Goal: Task Accomplishment & Management: Manage account settings

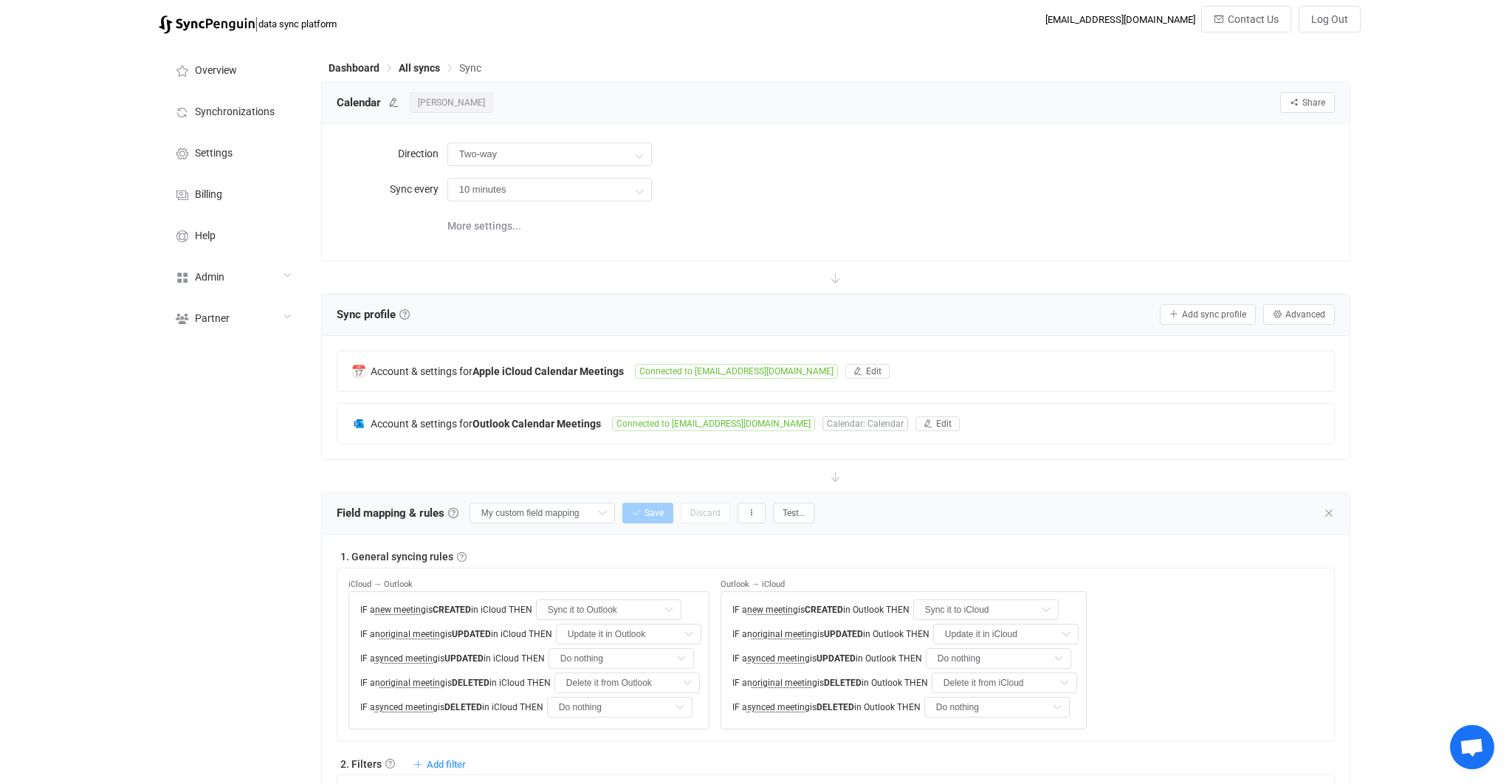
scroll to position [1189, 0]
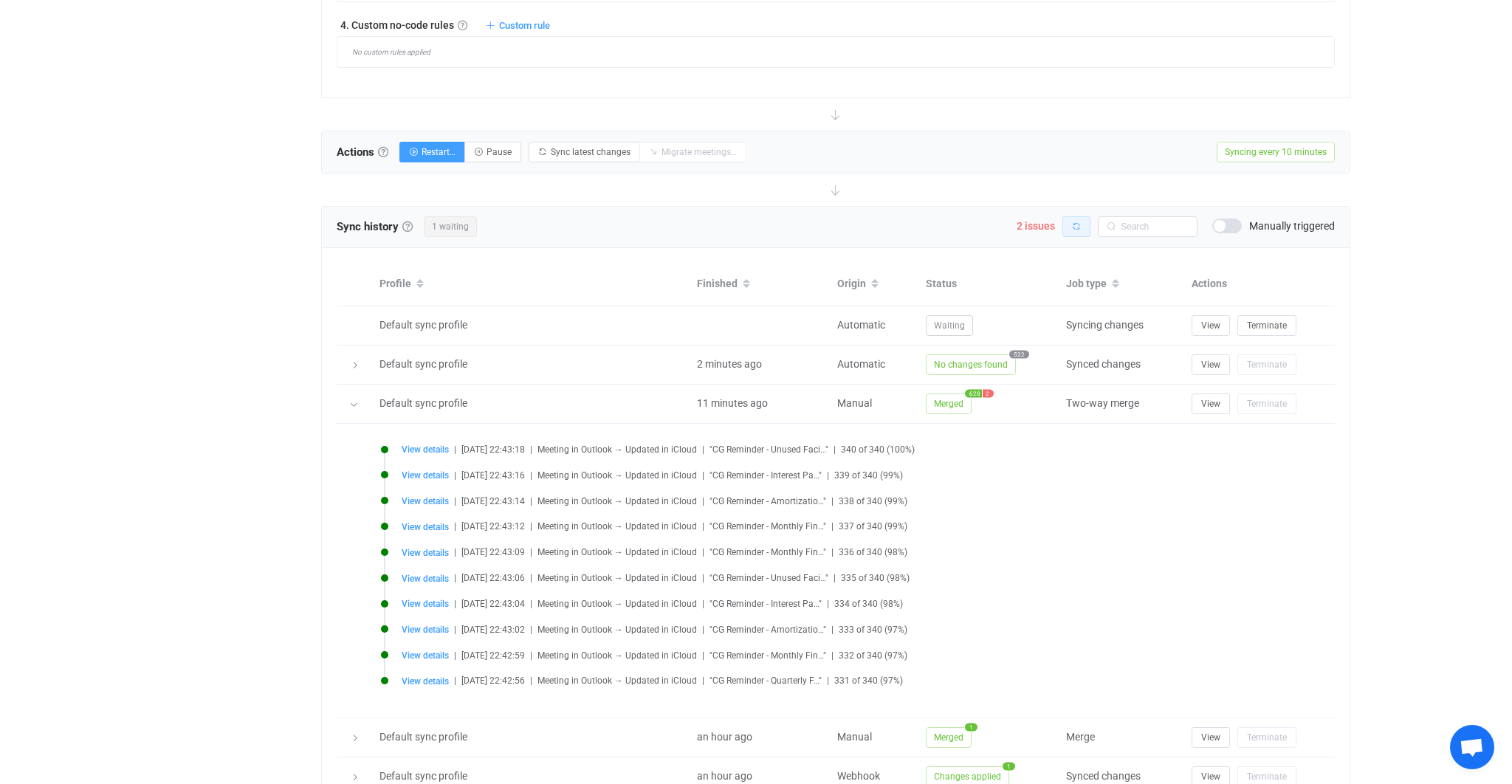
click at [1088, 227] on button "button" at bounding box center [1076, 226] width 28 height 21
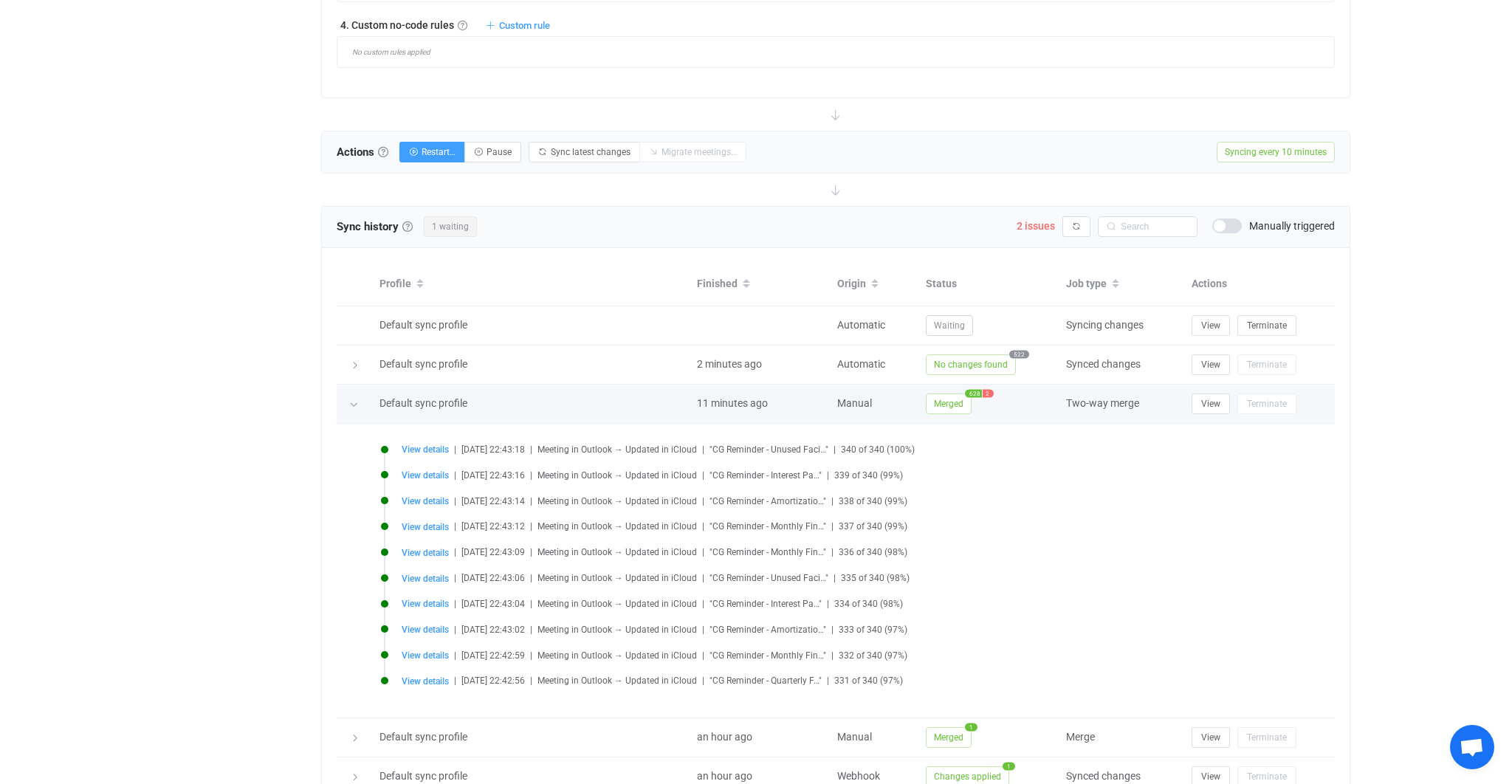
click at [954, 402] on span "Merged" at bounding box center [948, 404] width 46 height 21
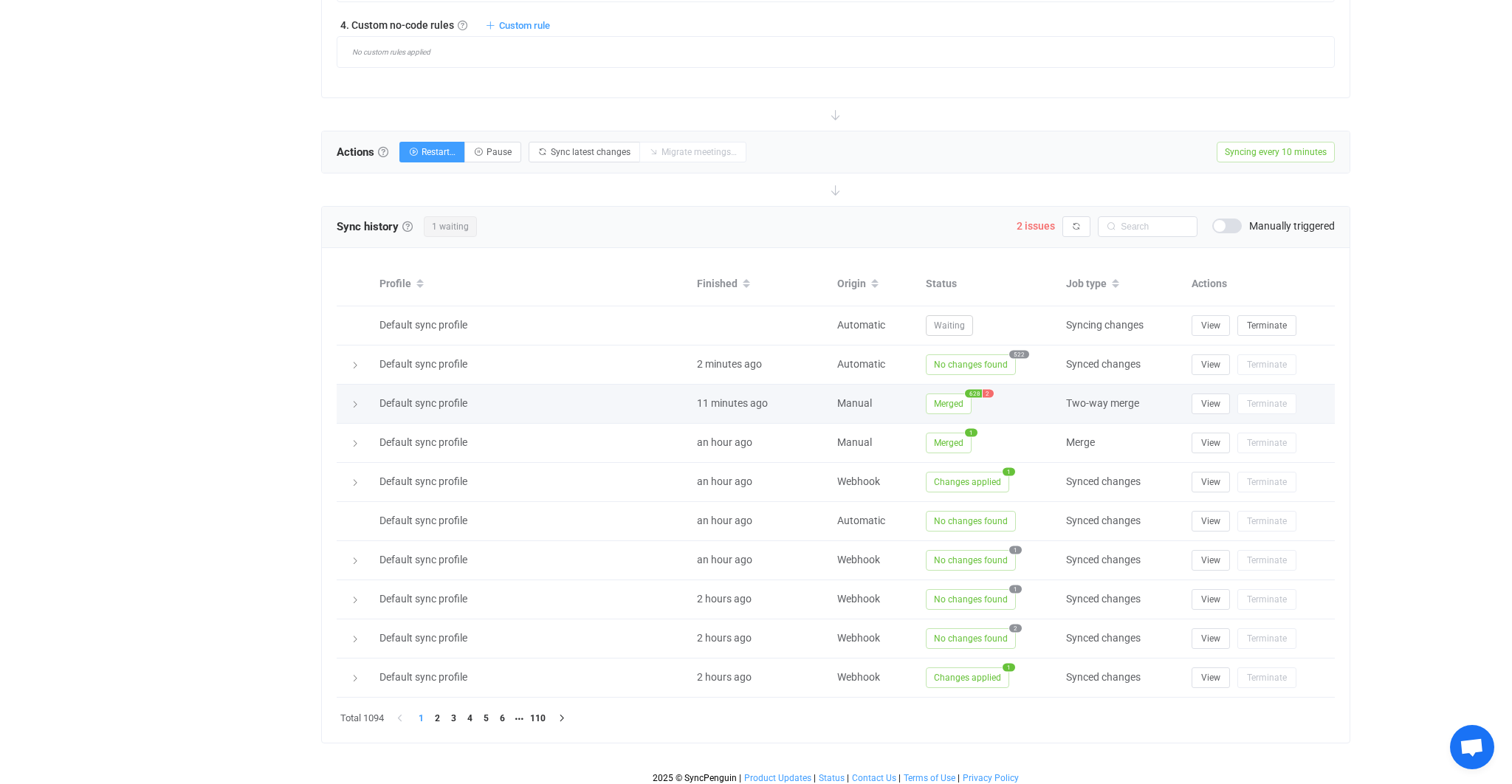
click at [952, 402] on span "Merged" at bounding box center [948, 404] width 46 height 21
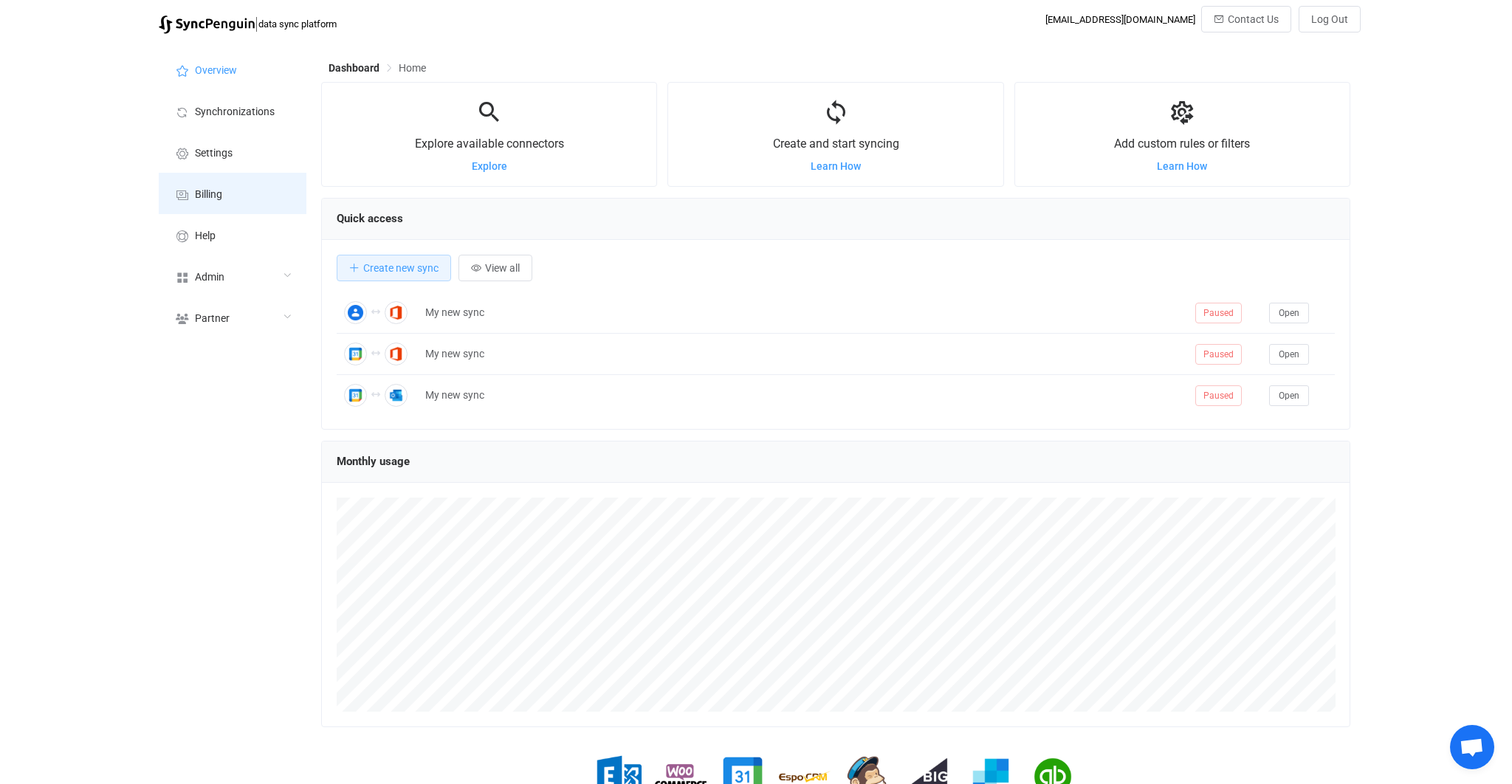
scroll to position [285, 1029]
click at [233, 176] on li "Billing" at bounding box center [232, 194] width 148 height 41
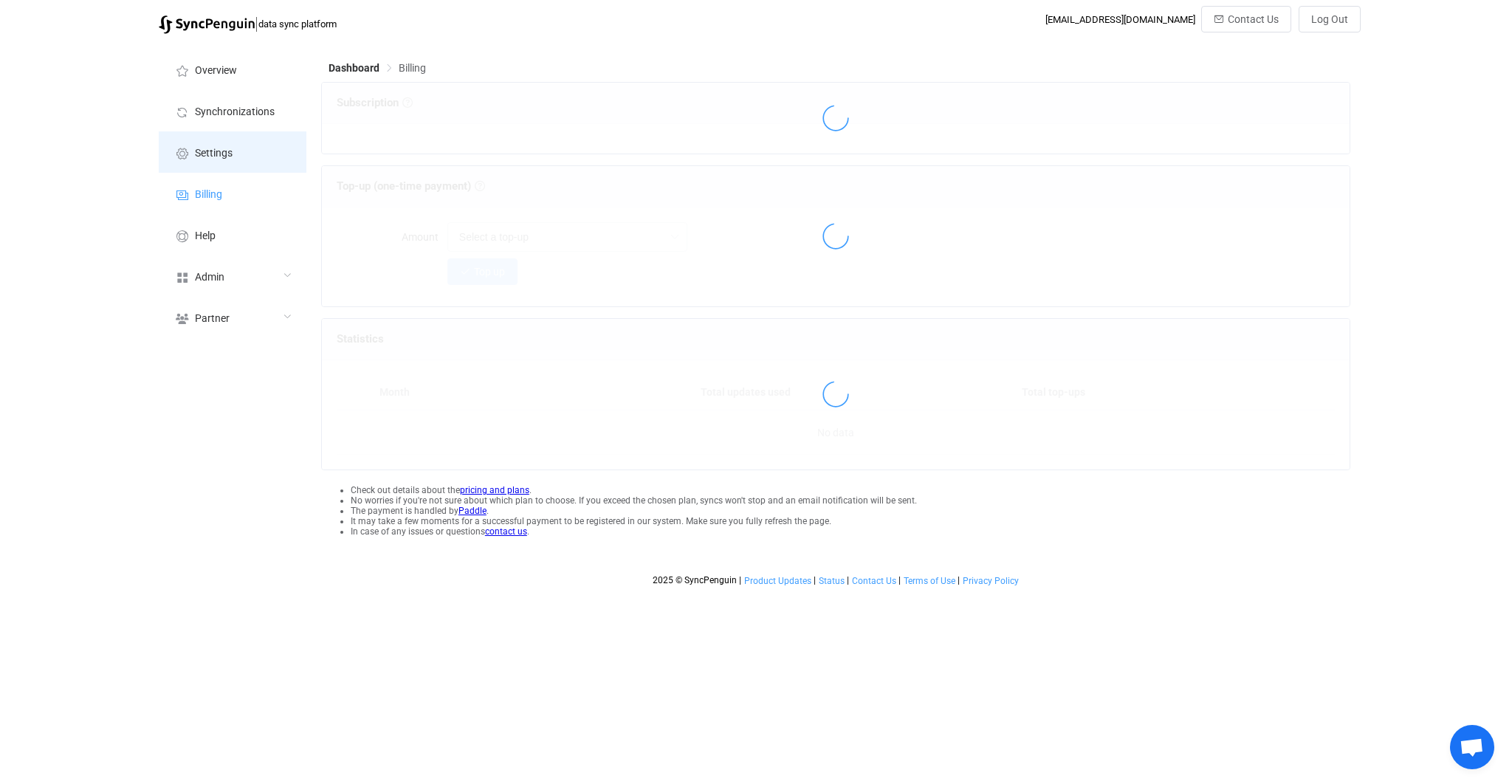
click at [240, 168] on li "Settings" at bounding box center [232, 152] width 148 height 41
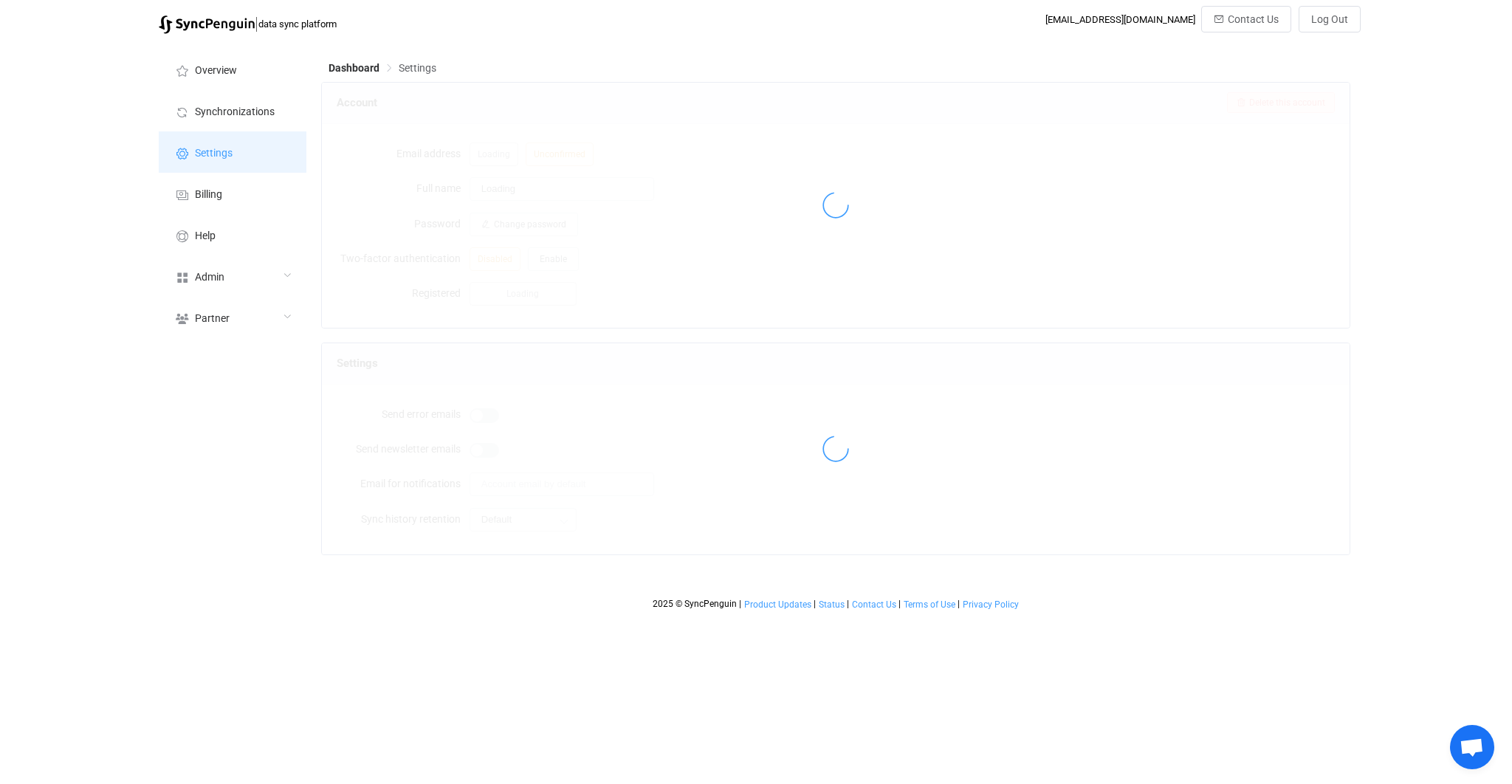
type input "Vitalii Herasymiv"
type input "vh@syncpenguin.com"
type input "3 days"
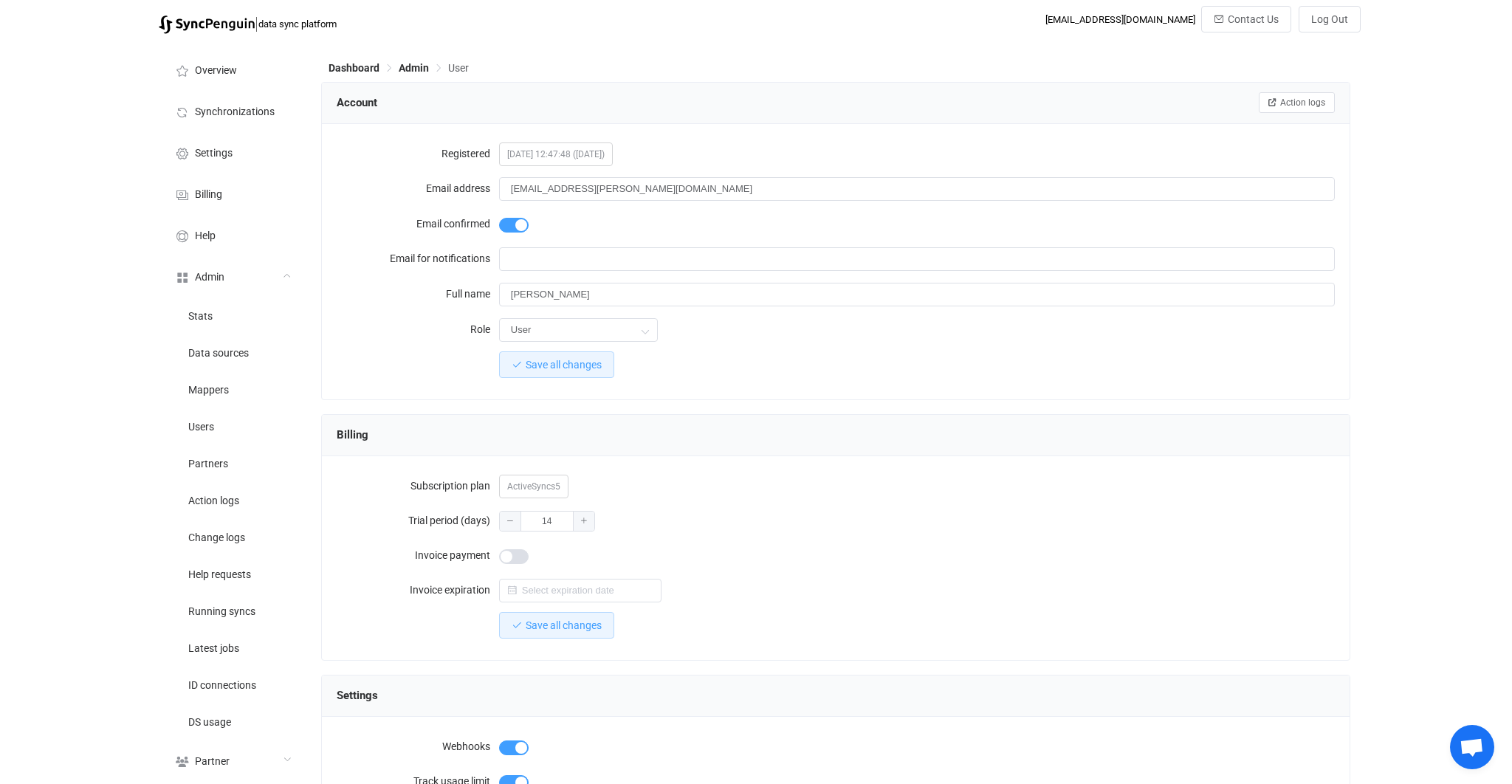
scroll to position [1163, 0]
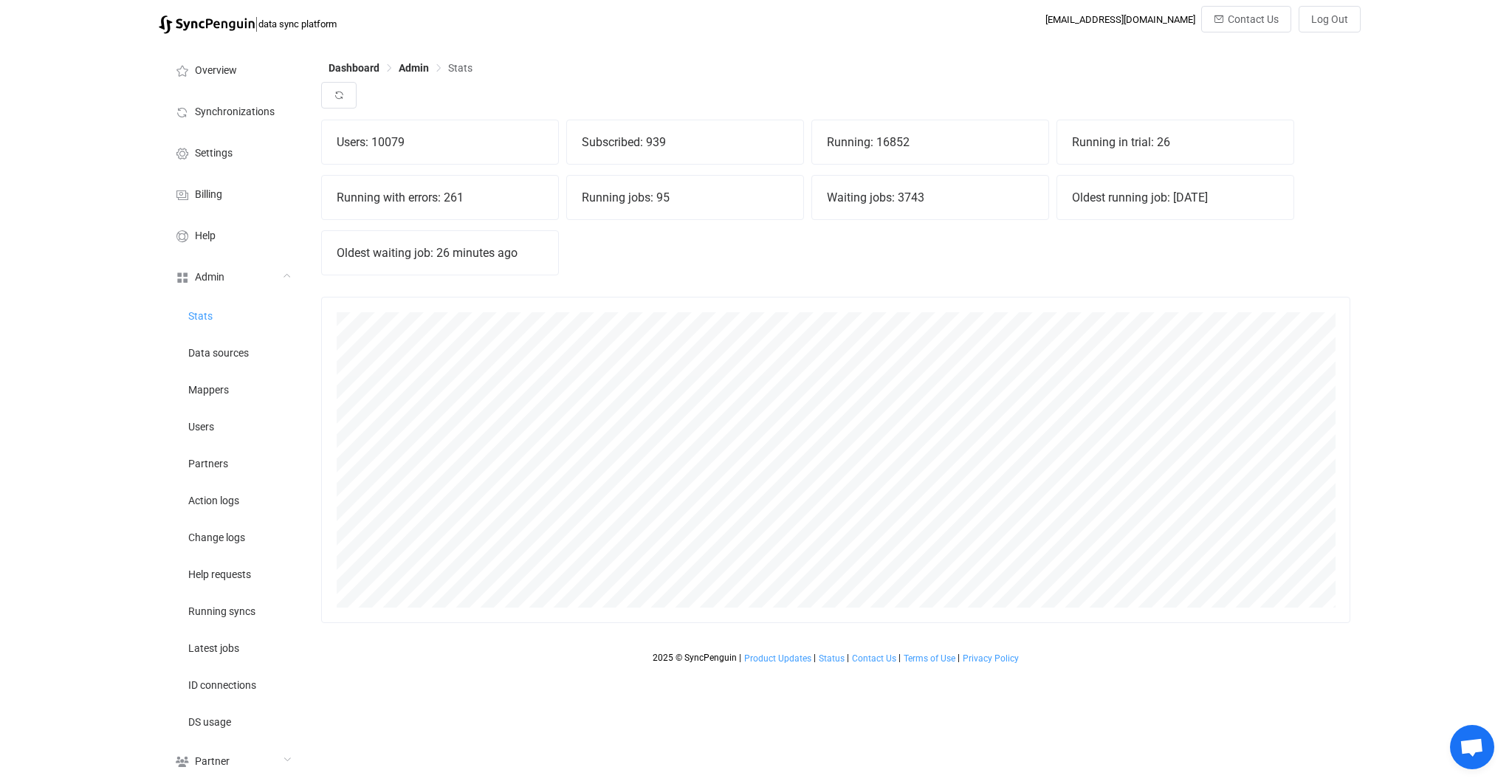
click at [319, 81] on div "Dashboard Admin Stats Users: 10079 Subscribed: 939 Running: 16852 Running in tr…" at bounding box center [837, 414] width 1047 height 747
click at [339, 93] on icon "button" at bounding box center [339, 95] width 11 height 11
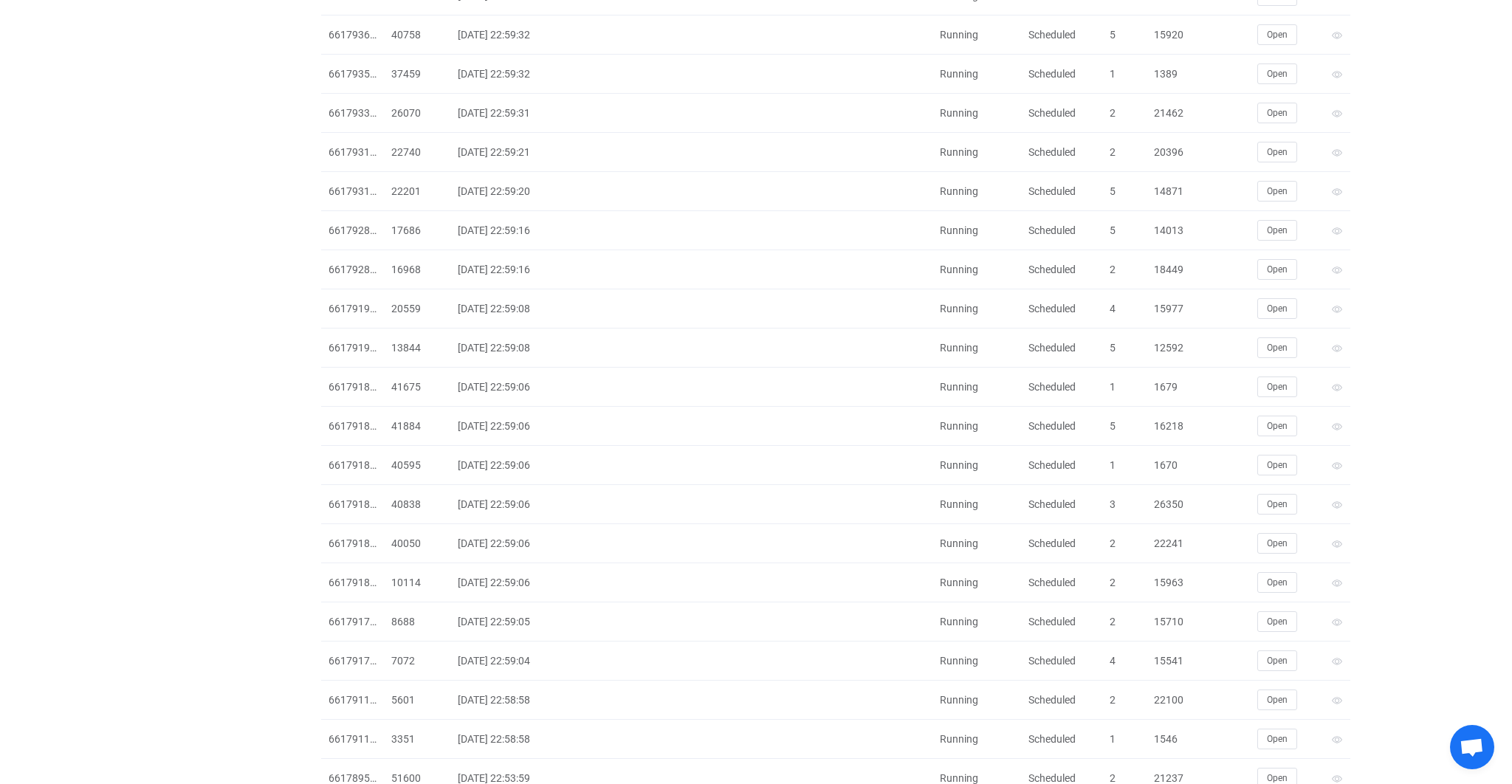
scroll to position [3180, 0]
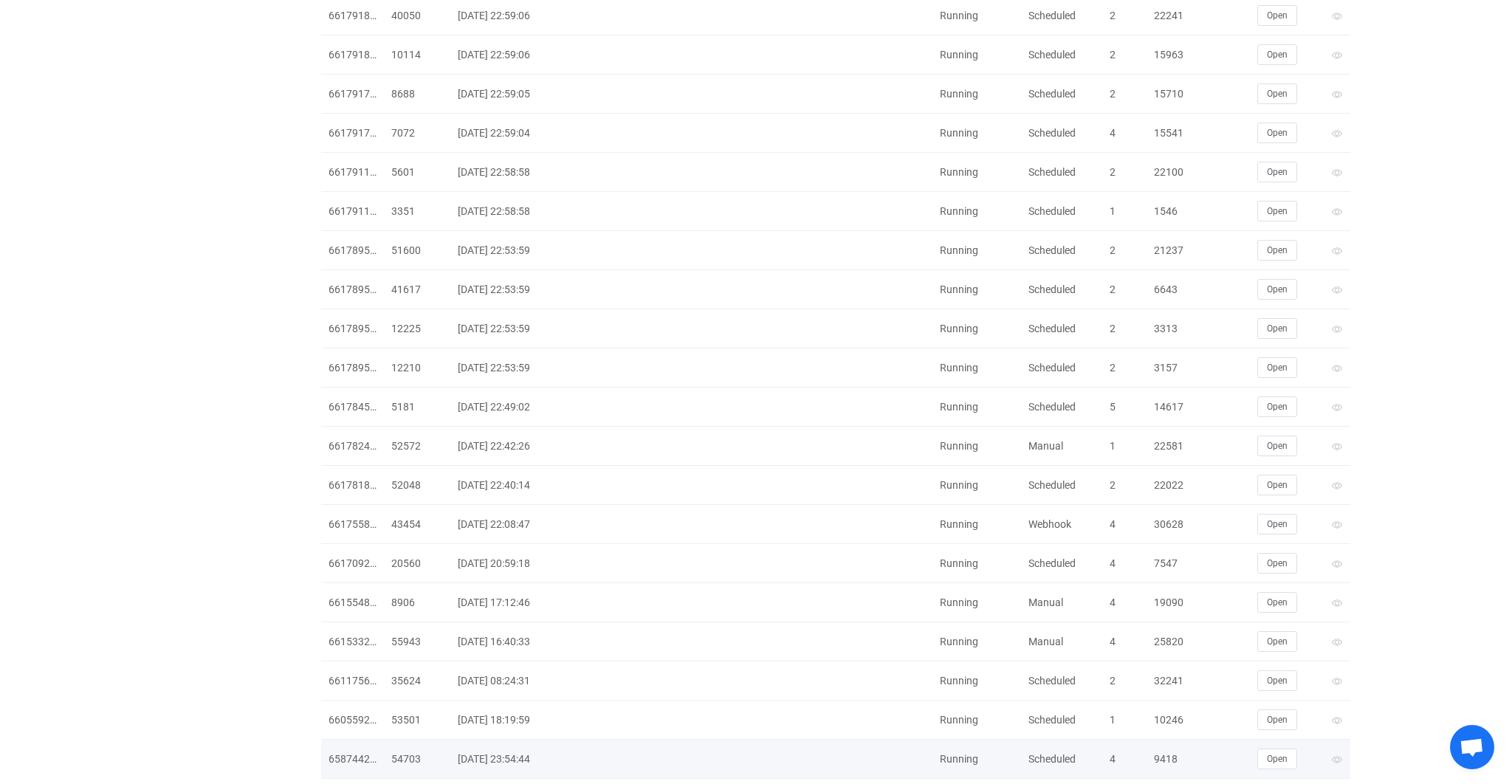
click at [1170, 751] on div "9418" at bounding box center [1173, 759] width 52 height 17
copy div "9418"
click at [1157, 751] on div "9418" at bounding box center [1173, 759] width 52 height 17
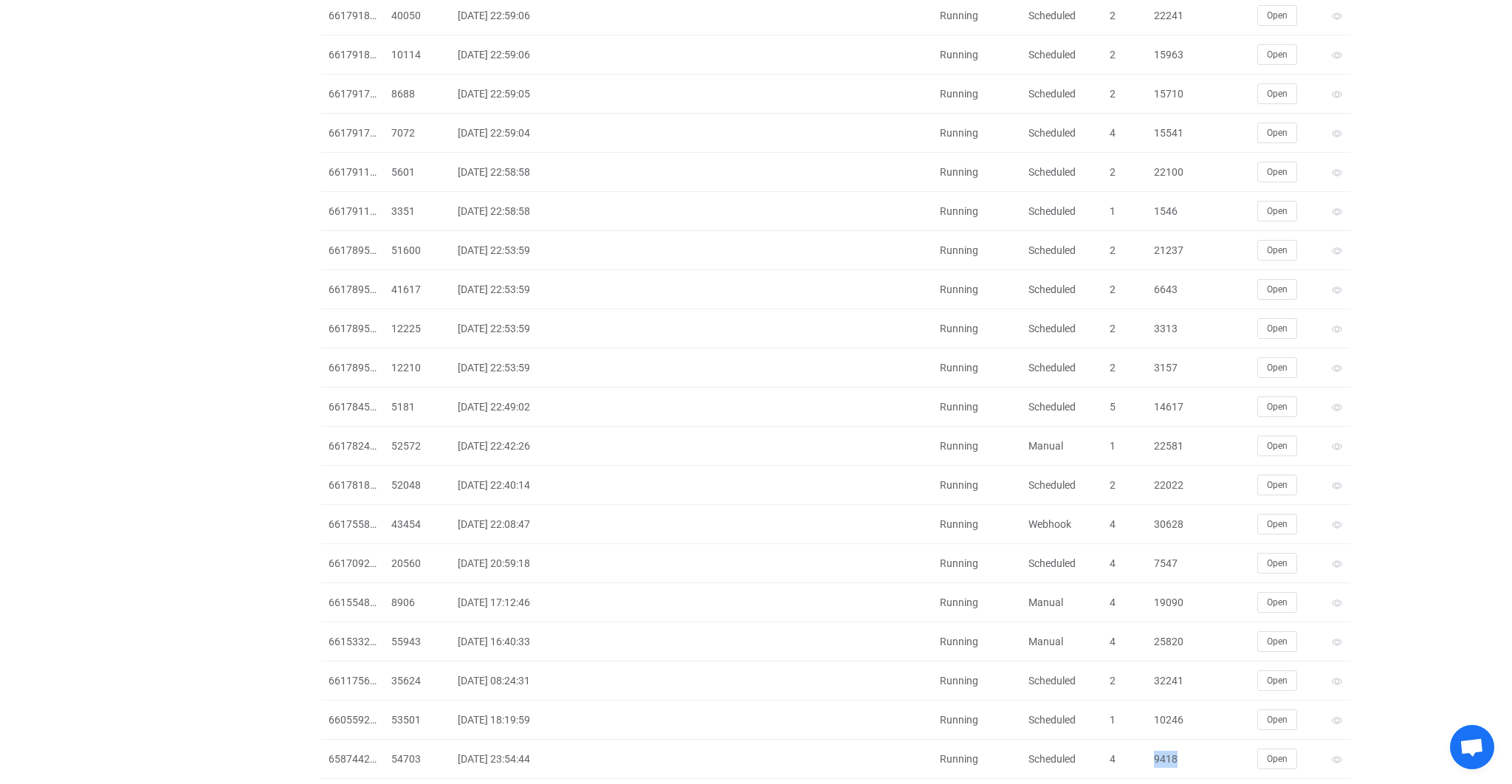
copy div "9418"
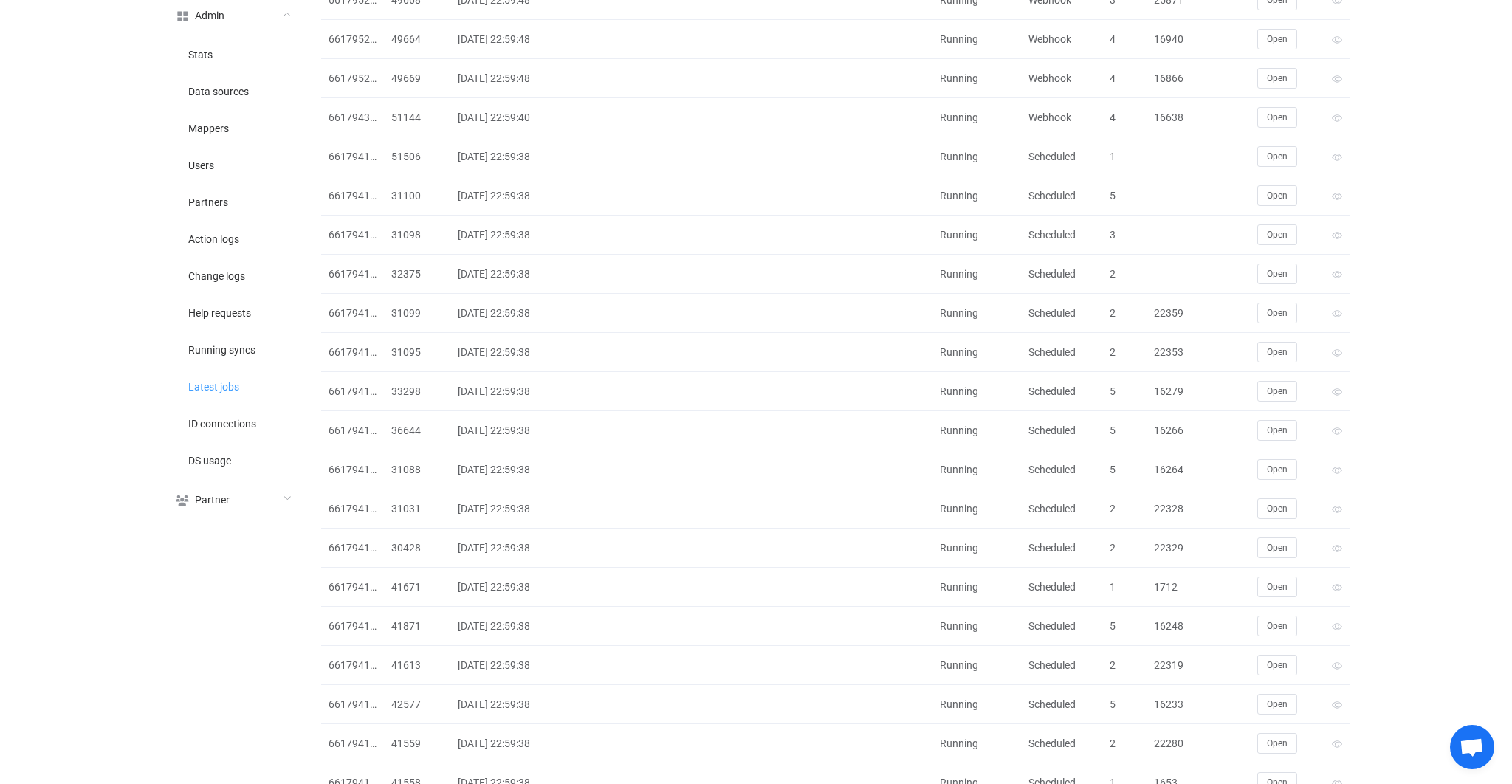
scroll to position [0, 0]
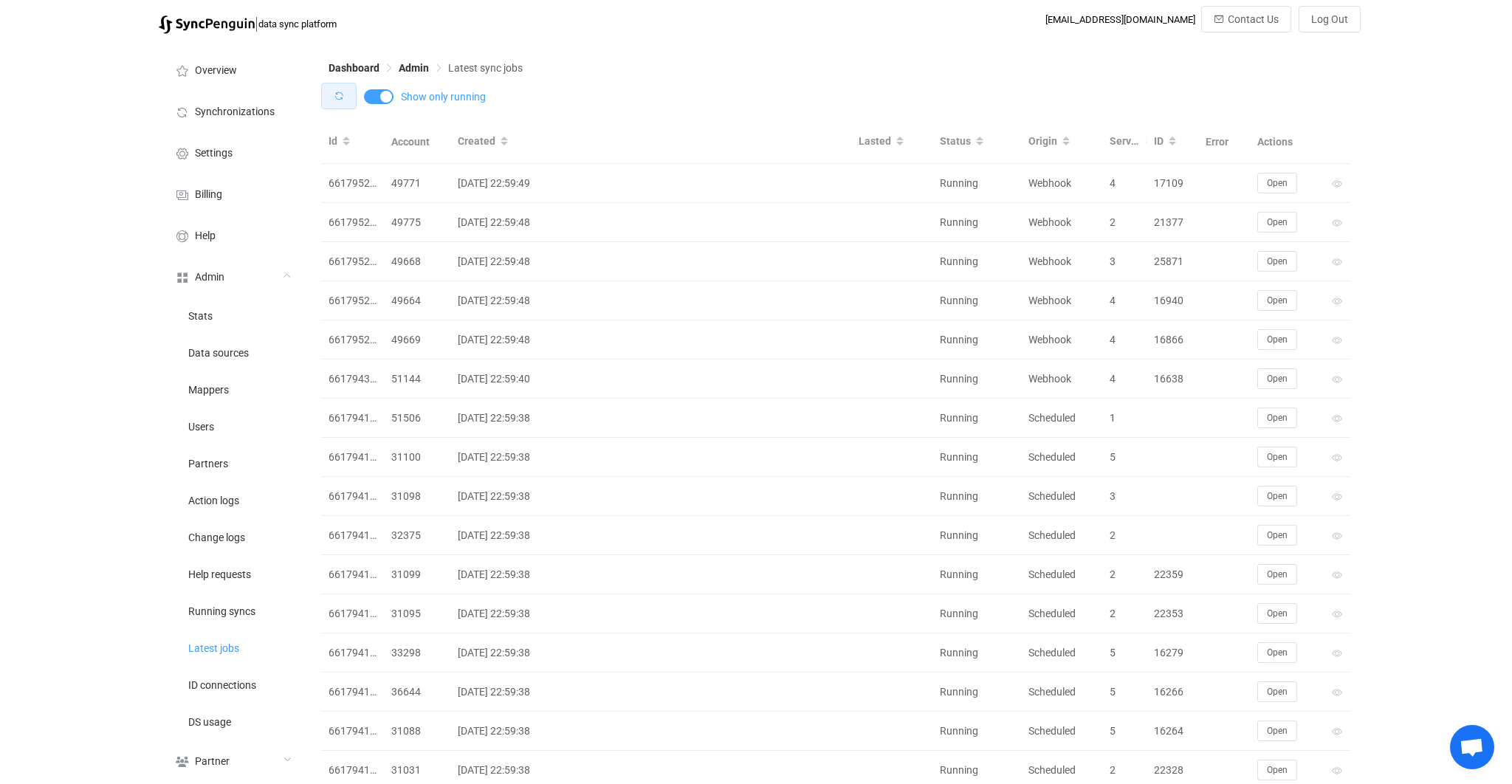
click at [344, 99] on icon "button" at bounding box center [339, 96] width 11 height 11
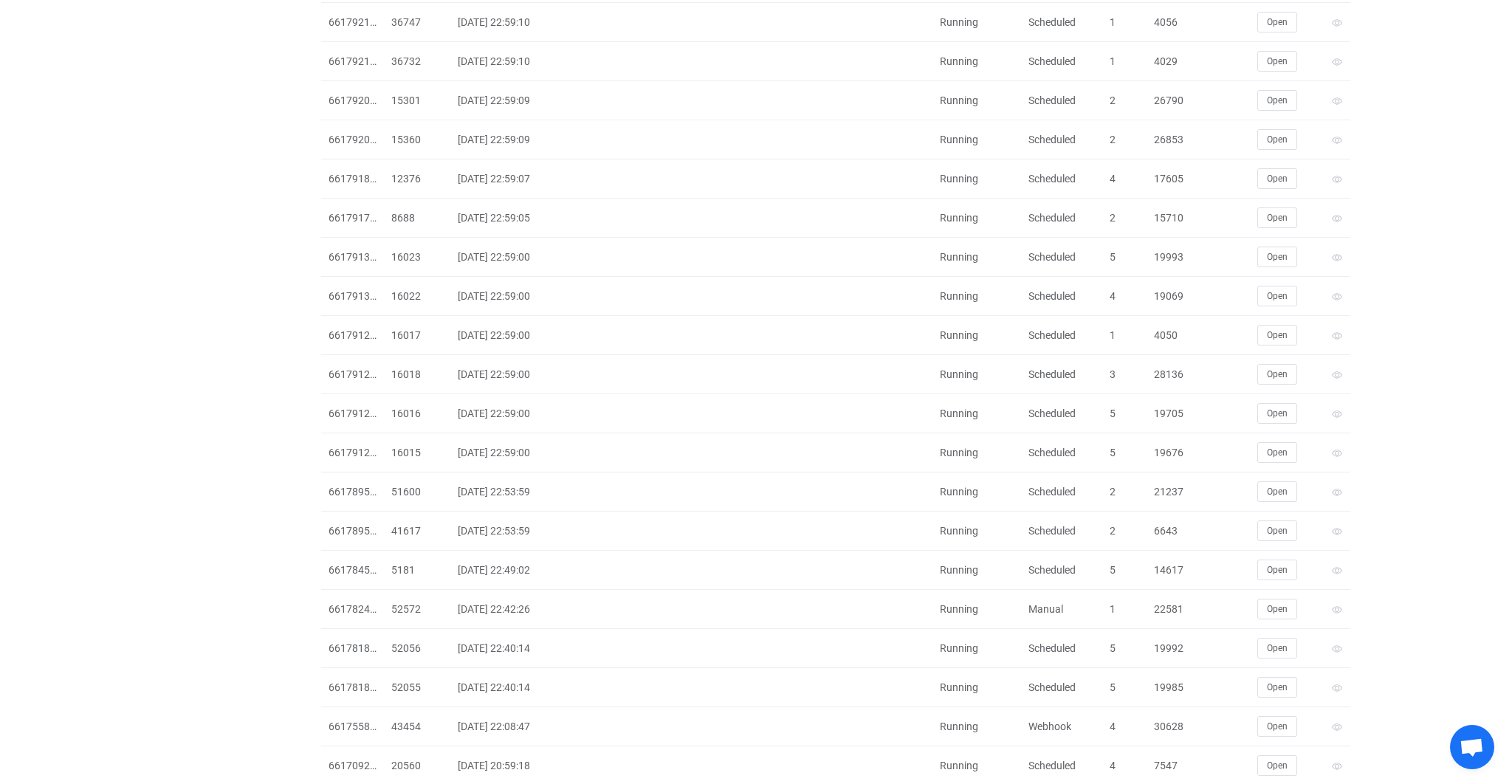
scroll to position [3141, 0]
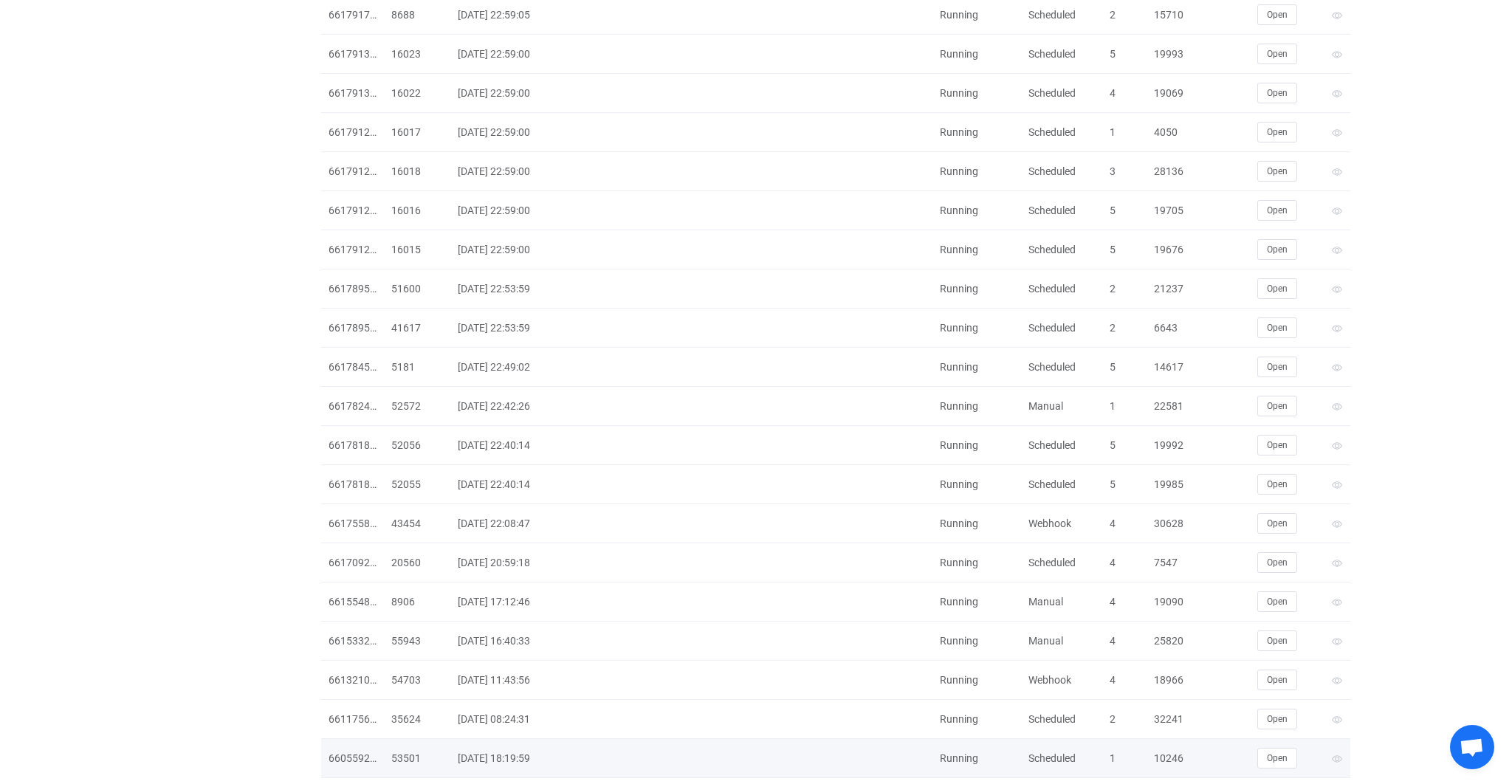
click at [1173, 750] on div "10246" at bounding box center [1173, 758] width 52 height 17
copy div "10246"
click at [1160, 750] on div "10246" at bounding box center [1173, 758] width 52 height 17
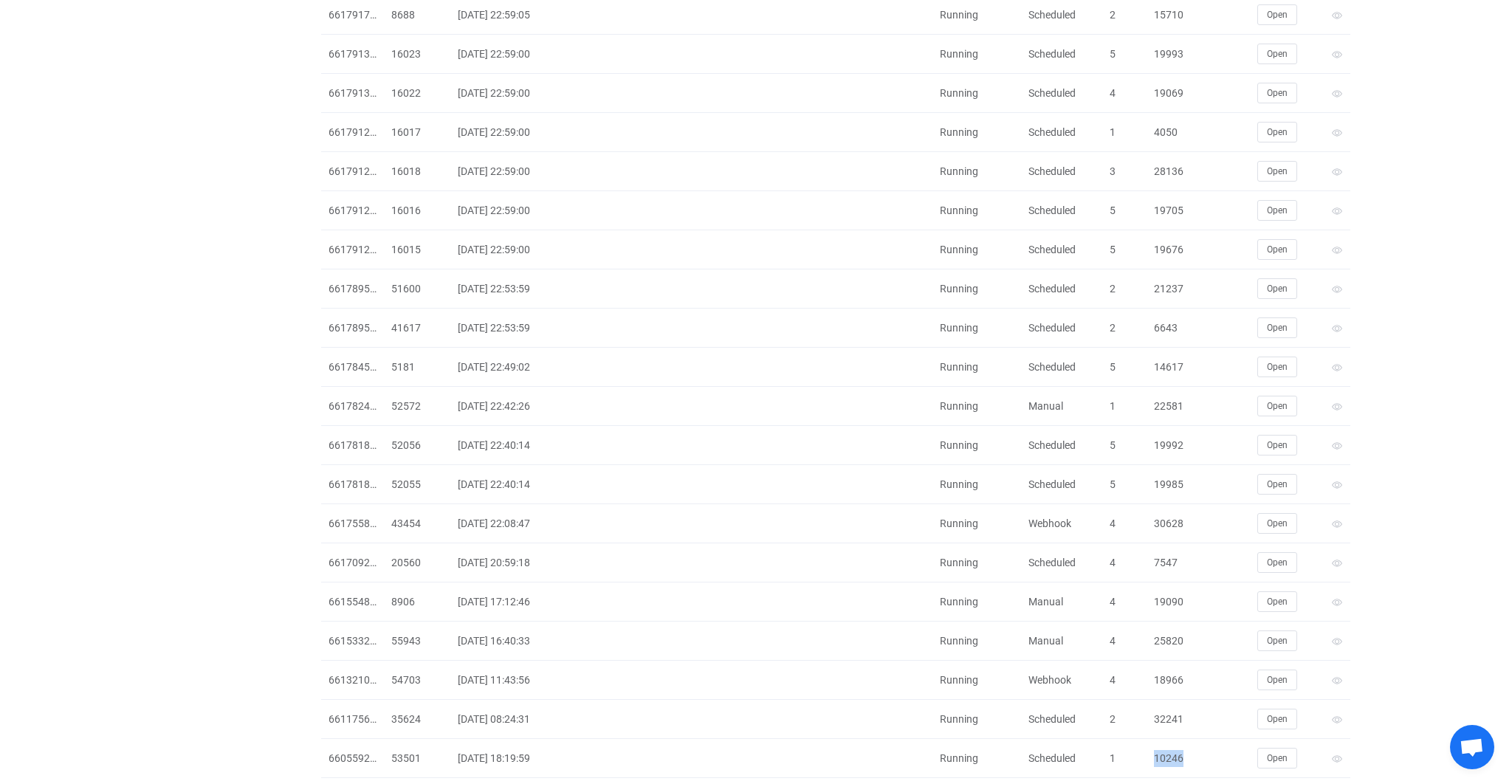
copy div "10246"
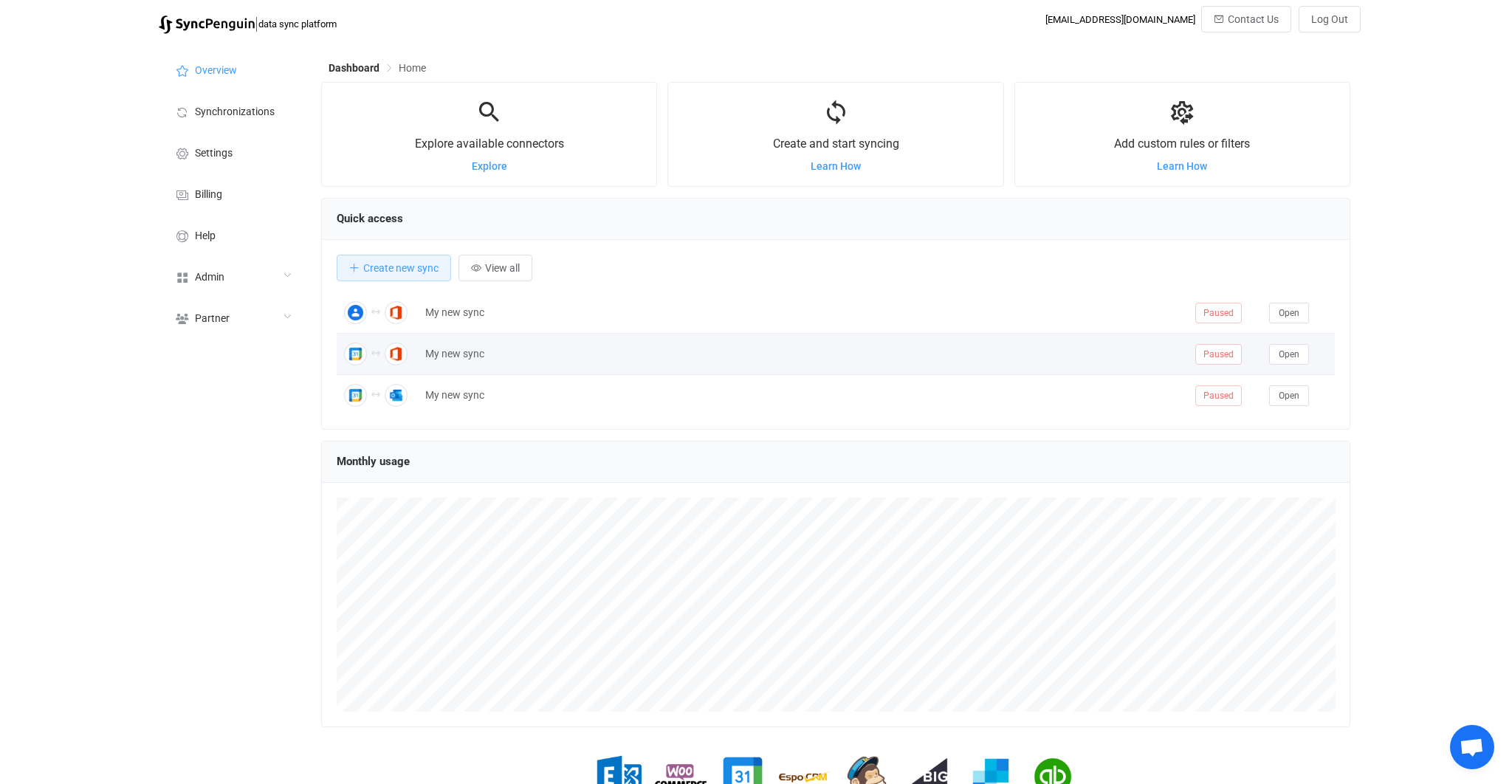
scroll to position [285, 1029]
click at [259, 128] on li "Synchronizations" at bounding box center [232, 110] width 148 height 41
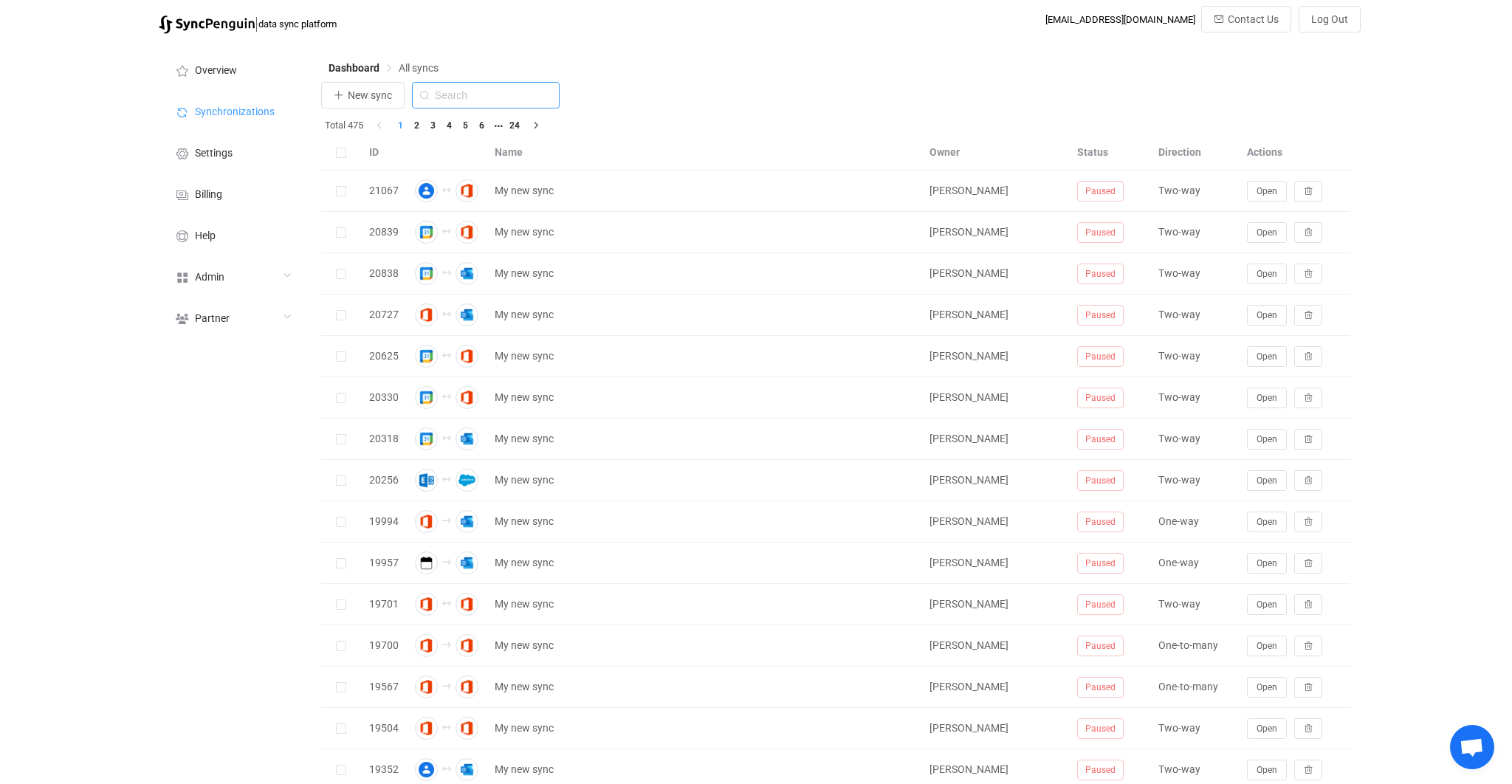
click at [494, 87] on input "text" at bounding box center [485, 95] width 148 height 27
paste input "[PERSON_NAME][EMAIL_ADDRESS][DOMAIN_NAME]"
type input "[PERSON_NAME][EMAIL_ADDRESS][DOMAIN_NAME]"
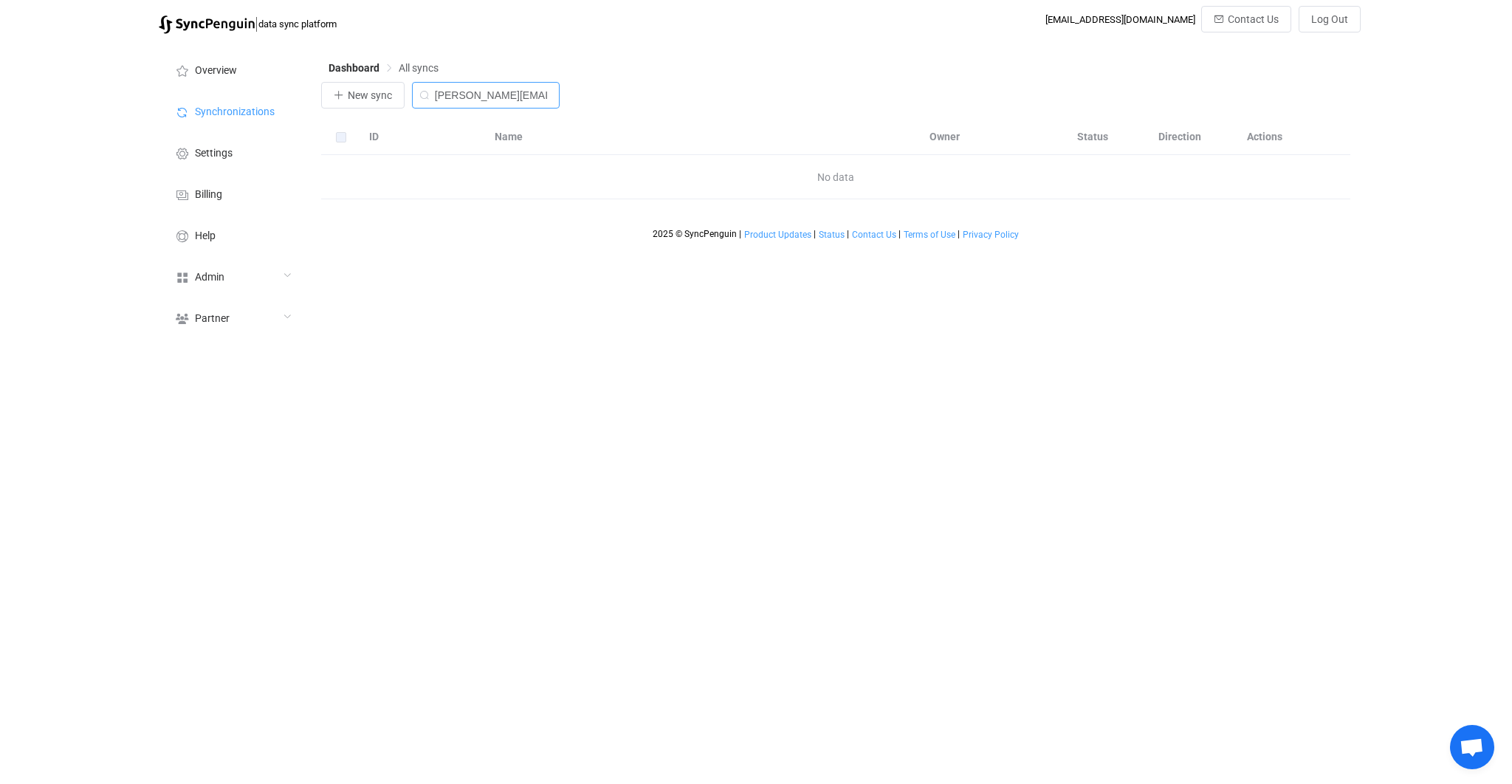
drag, startPoint x: 553, startPoint y: 95, endPoint x: 419, endPoint y: 81, distance: 134.7
click at [419, 81] on div "Dashboard All syncs New sync [PERSON_NAME][EMAIL_ADDRESS][DOMAIN_NAME] ID Name …" at bounding box center [837, 193] width 1047 height 304
